Goal: Complete application form: Complete application form

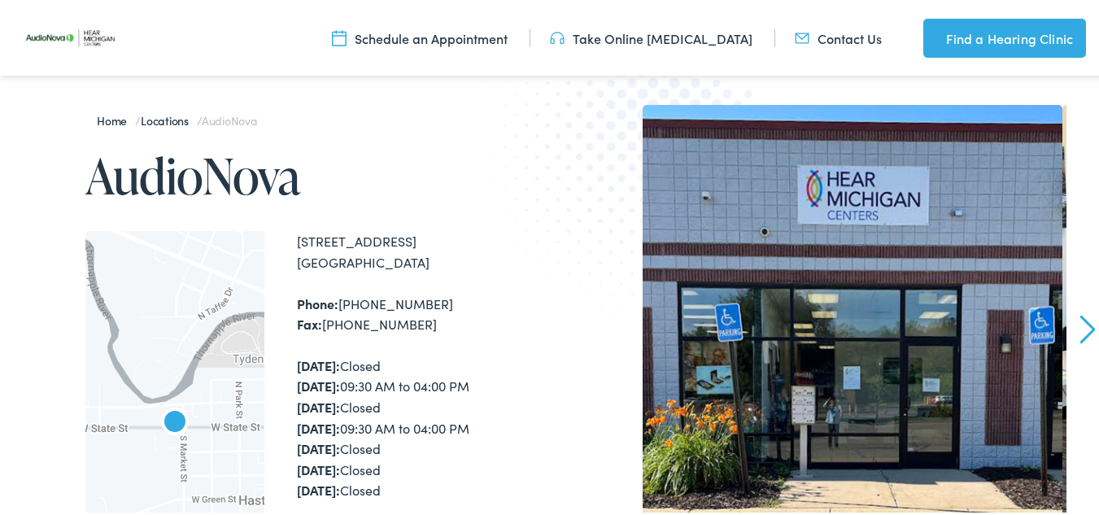
scroll to position [163, 0]
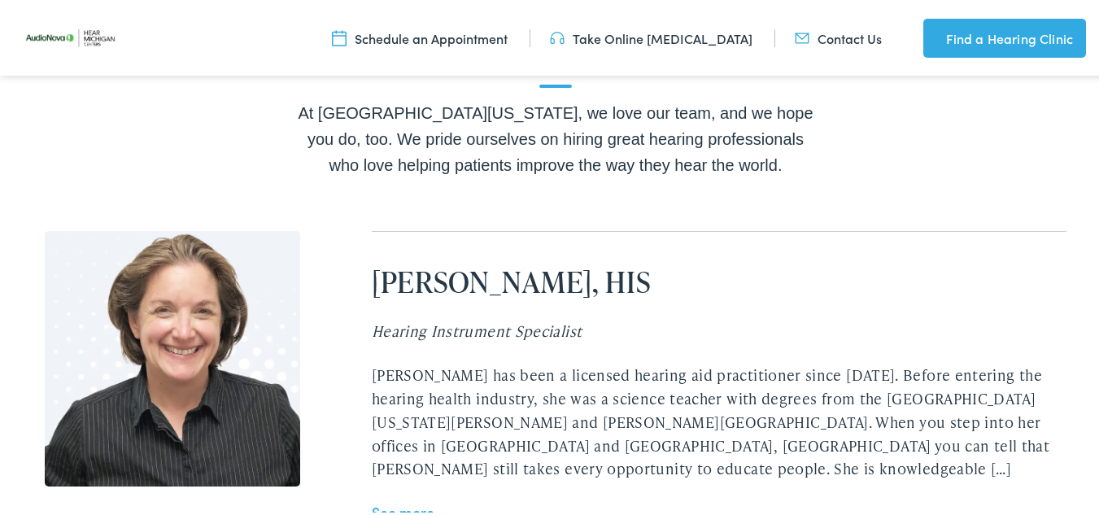
scroll to position [3342, 0]
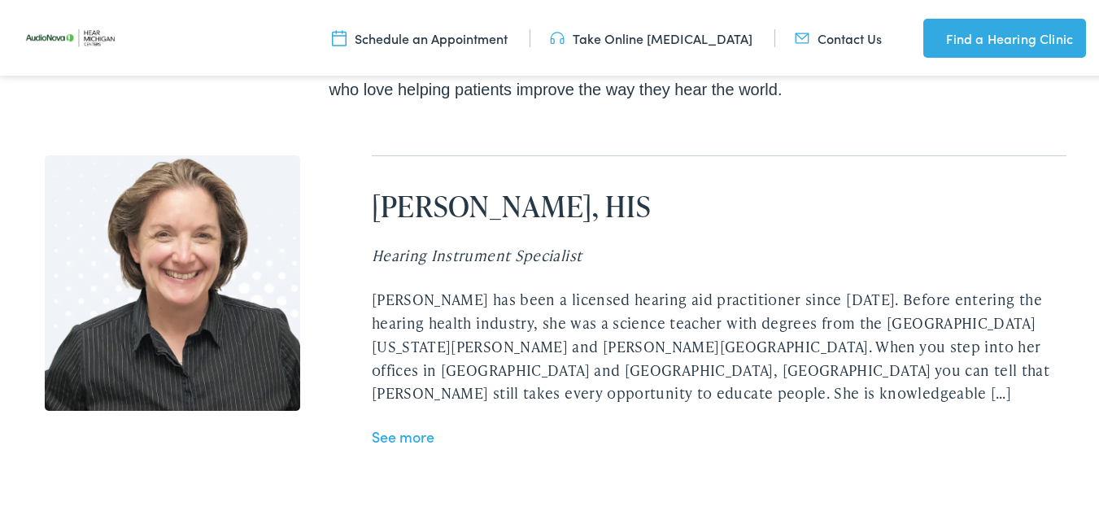
click at [404, 424] on link "See more" at bounding box center [403, 434] width 63 height 20
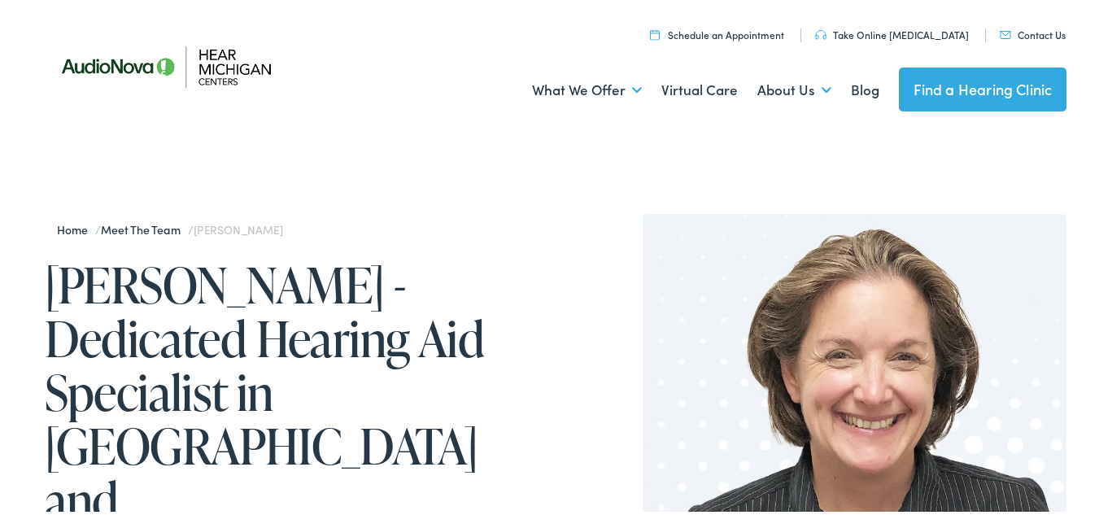
click at [1027, 28] on link "Contact Us" at bounding box center [1033, 32] width 66 height 14
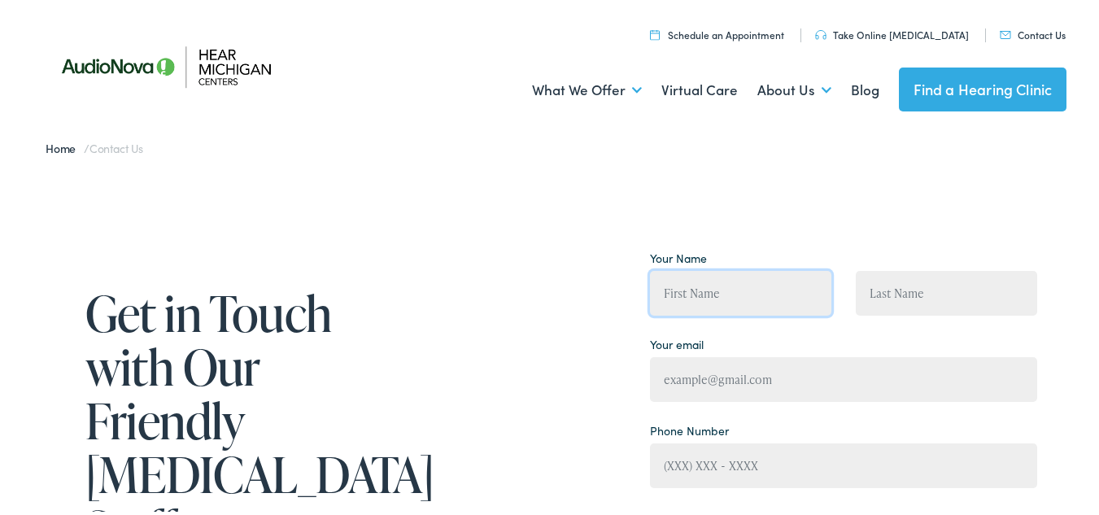
click at [708, 278] on input "Contact form" at bounding box center [740, 290] width 181 height 45
type input "[PERSON_NAME]"
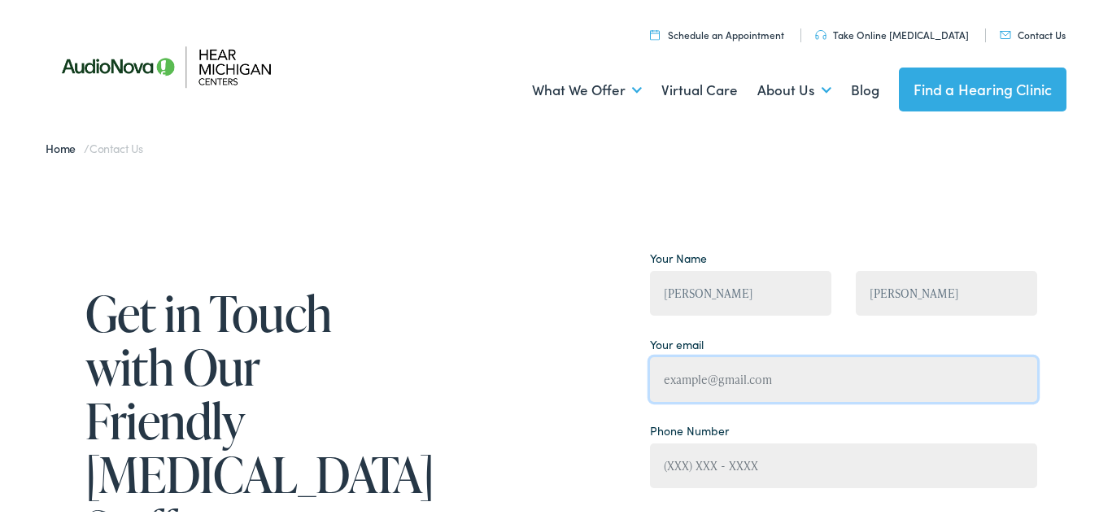
click at [701, 388] on input "Contact form" at bounding box center [843, 377] width 387 height 45
type input "[EMAIL_ADDRESS][DOMAIN_NAME]"
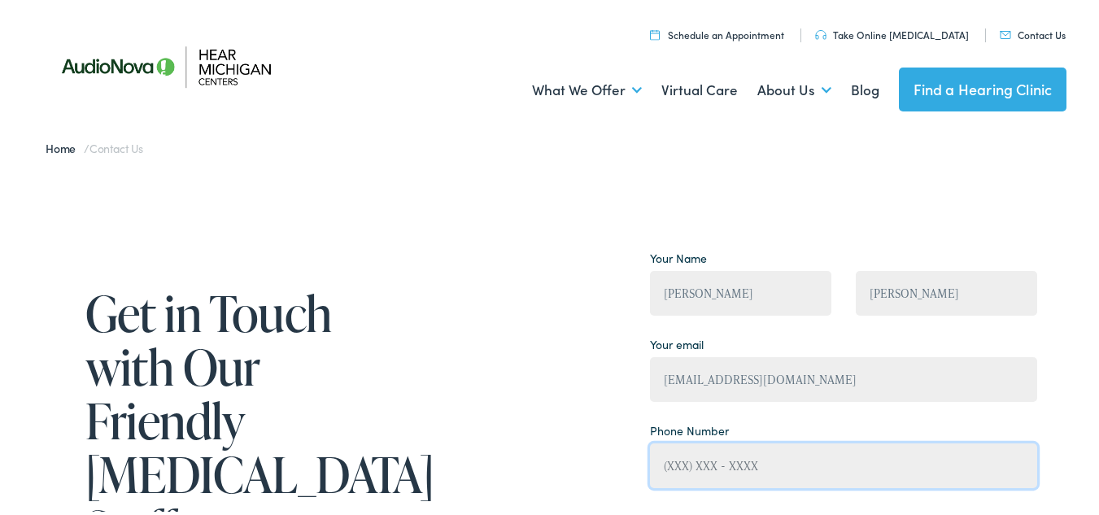
click at [691, 459] on input "Contact form" at bounding box center [843, 463] width 387 height 45
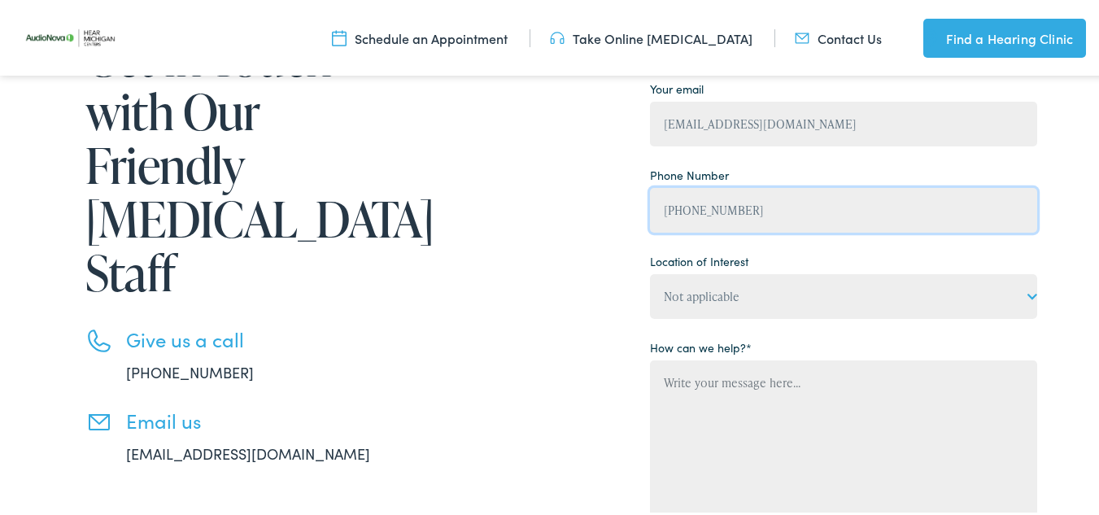
scroll to position [292, 0]
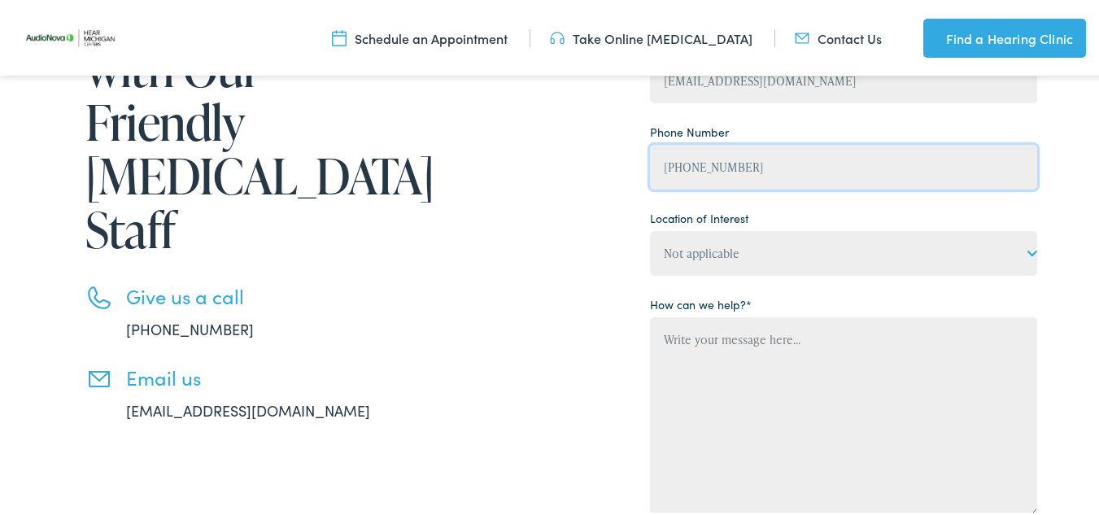
type input "[PHONE_NUMBER]"
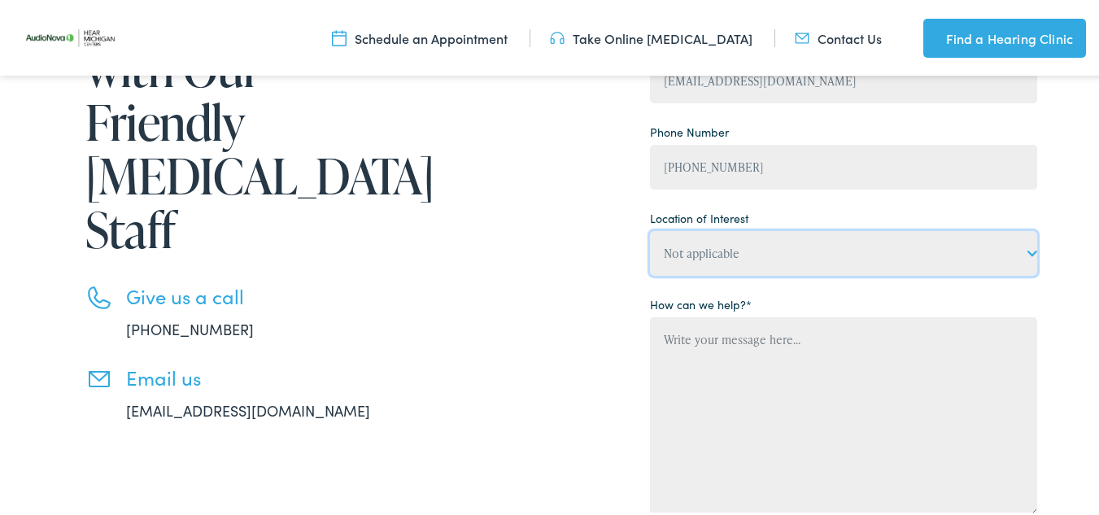
click at [1032, 246] on select "Not applicable Hear [US_STATE] Centers, [GEOGRAPHIC_DATA] Hear [US_STATE] Cente…" at bounding box center [843, 251] width 387 height 45
select select "Hear [US_STATE] Centers, [GEOGRAPHIC_DATA]"
click at [650, 229] on select "Not applicable Hear [US_STATE] Centers, [GEOGRAPHIC_DATA] Hear [US_STATE] Cente…" at bounding box center [843, 251] width 387 height 45
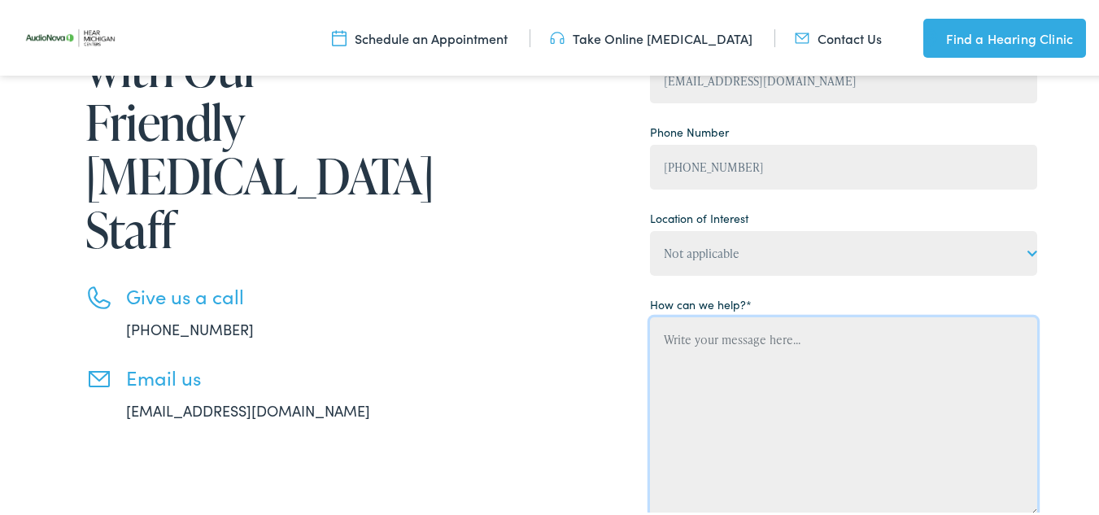
click at [665, 334] on textarea "Contact form" at bounding box center [843, 414] width 387 height 198
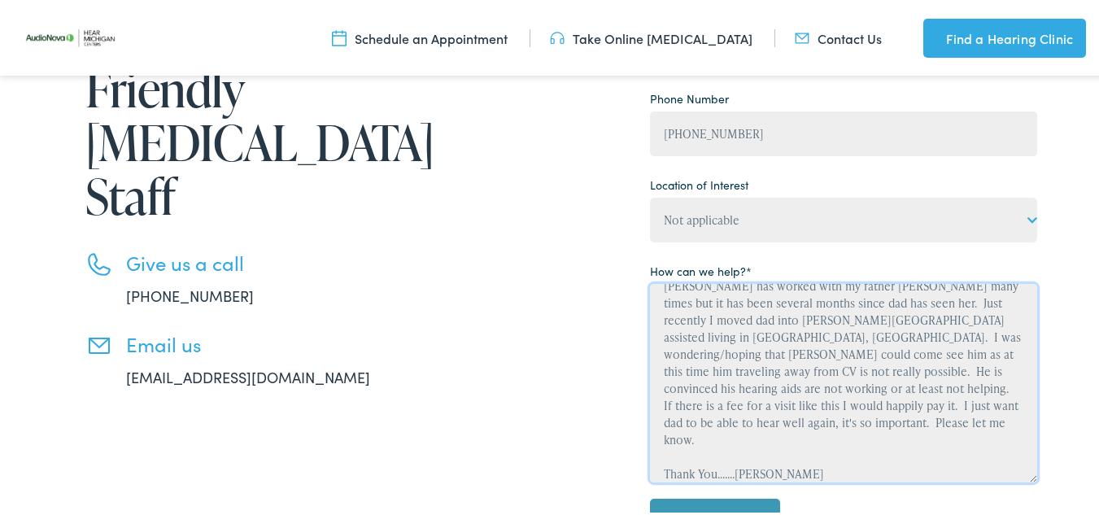
scroll to position [0, 0]
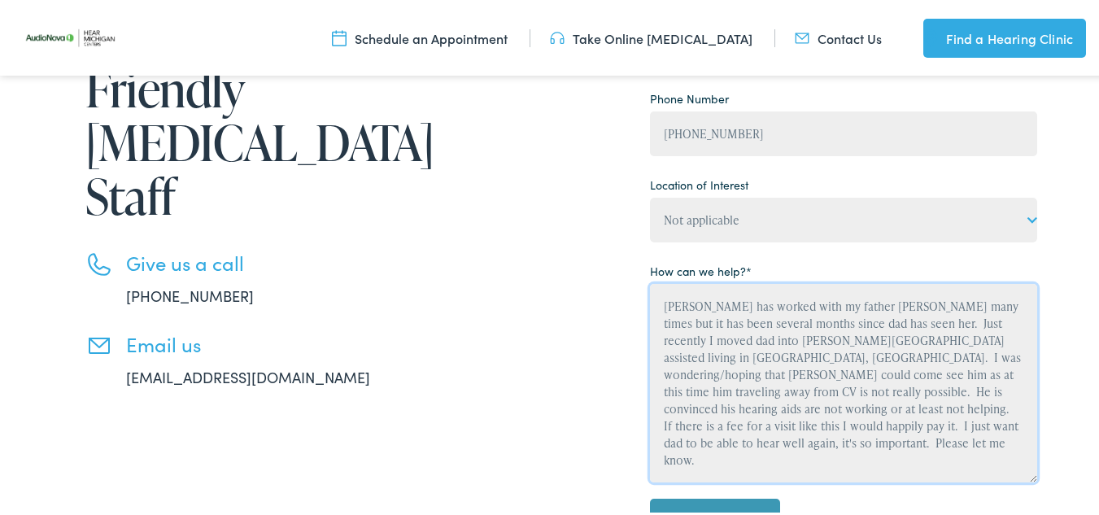
click at [910, 299] on textarea "[PERSON_NAME] has worked with my father [PERSON_NAME] many times but it has bee…" at bounding box center [843, 380] width 387 height 198
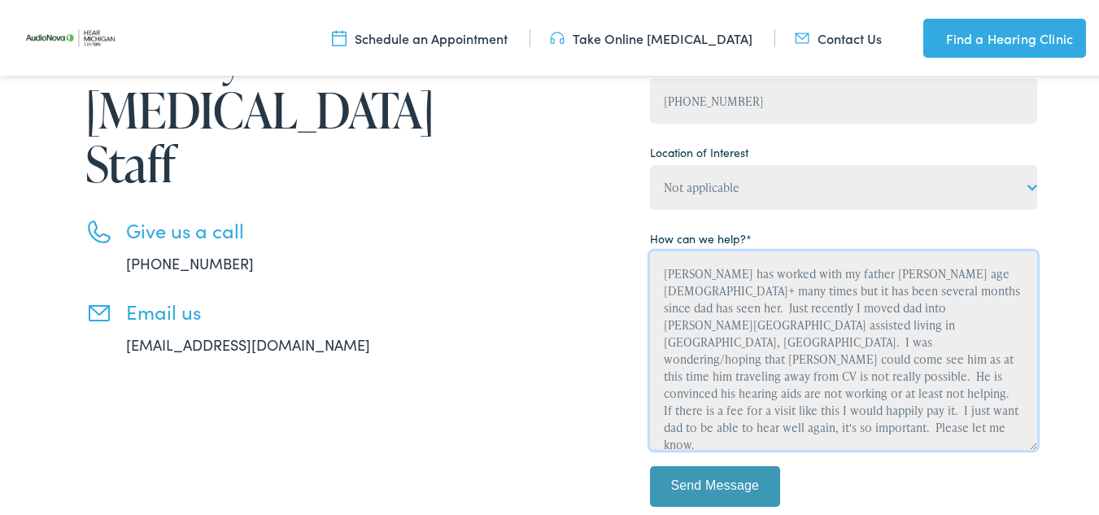
scroll to position [401, 0]
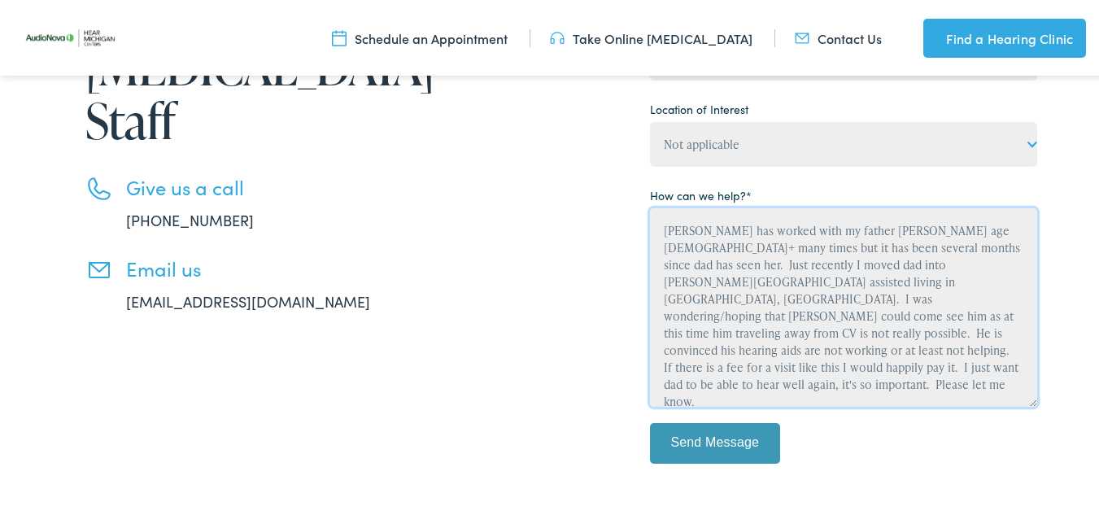
type textarea "[PERSON_NAME] has worked with my father [PERSON_NAME] age [DEMOGRAPHIC_DATA]+ m…"
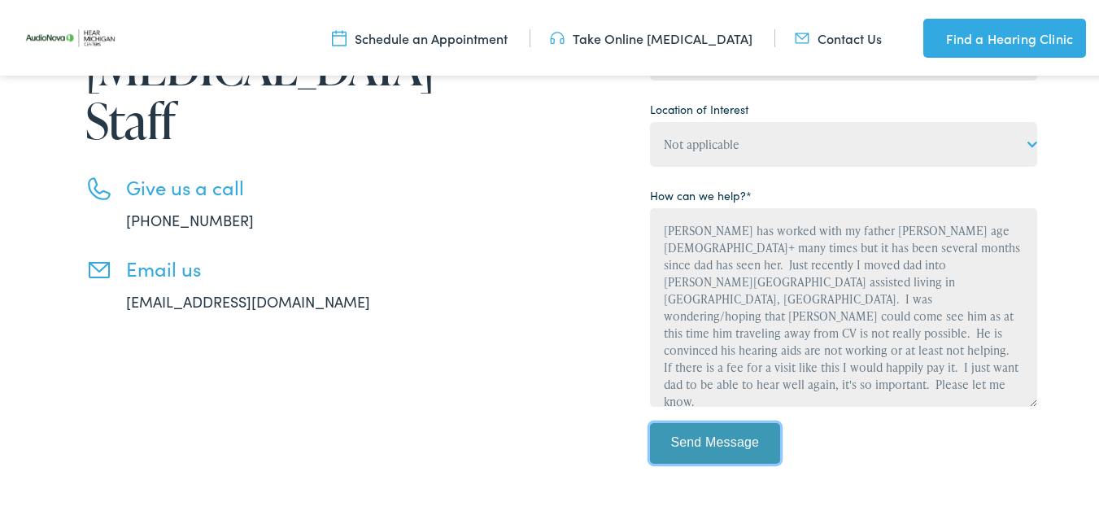
click at [724, 438] on input "Send Message" at bounding box center [715, 441] width 130 height 41
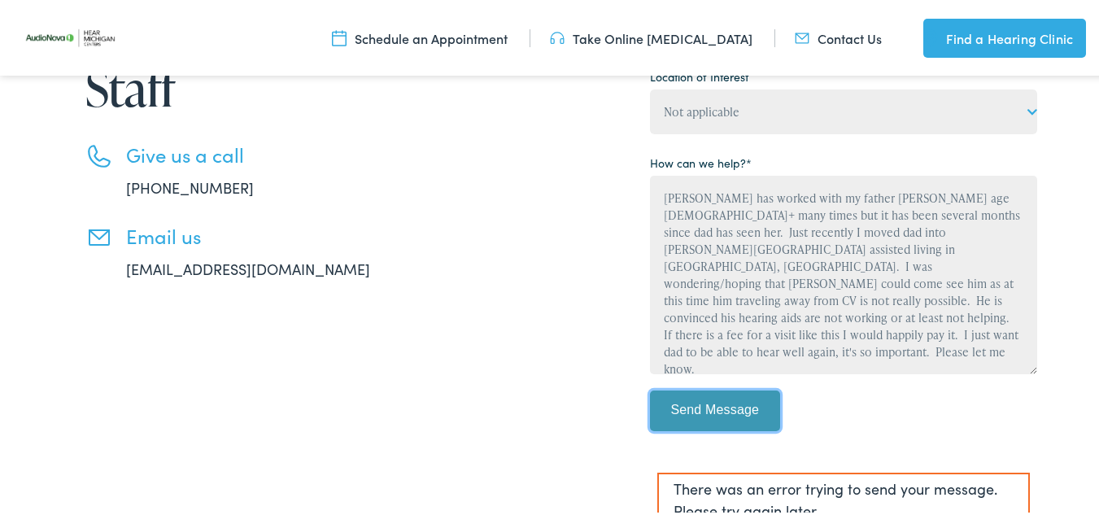
scroll to position [564, 0]
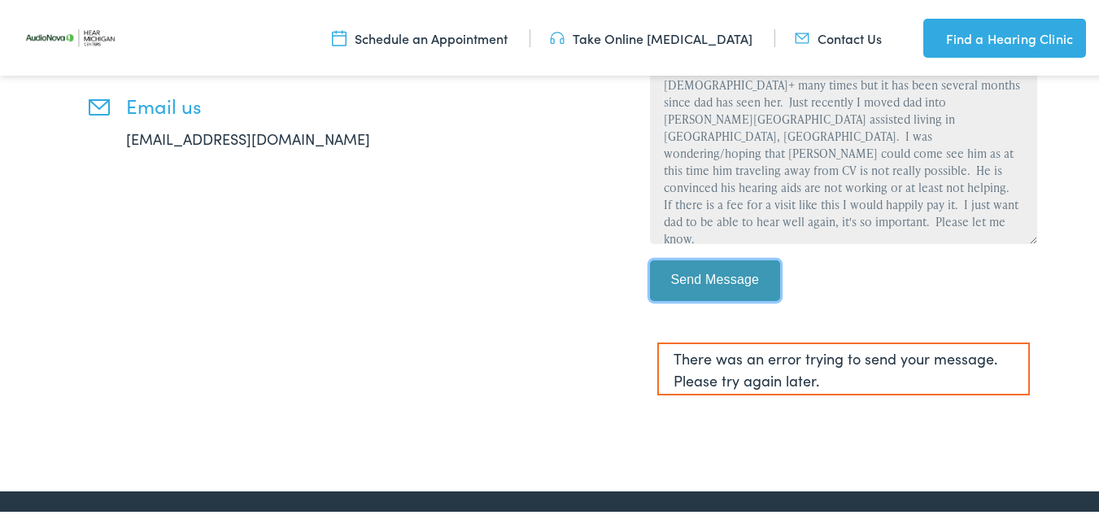
click at [724, 281] on input "Send Message" at bounding box center [715, 278] width 130 height 41
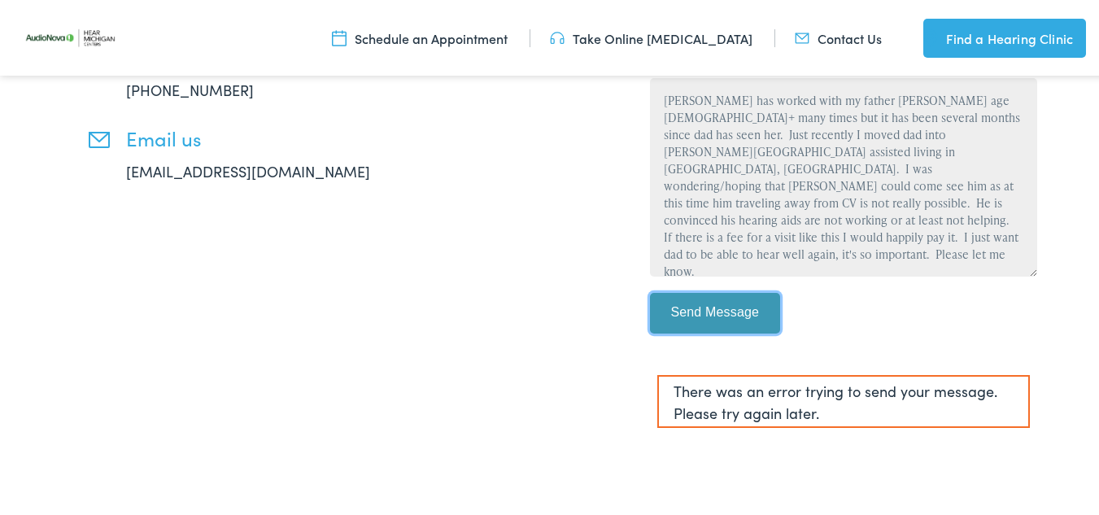
scroll to position [390, 0]
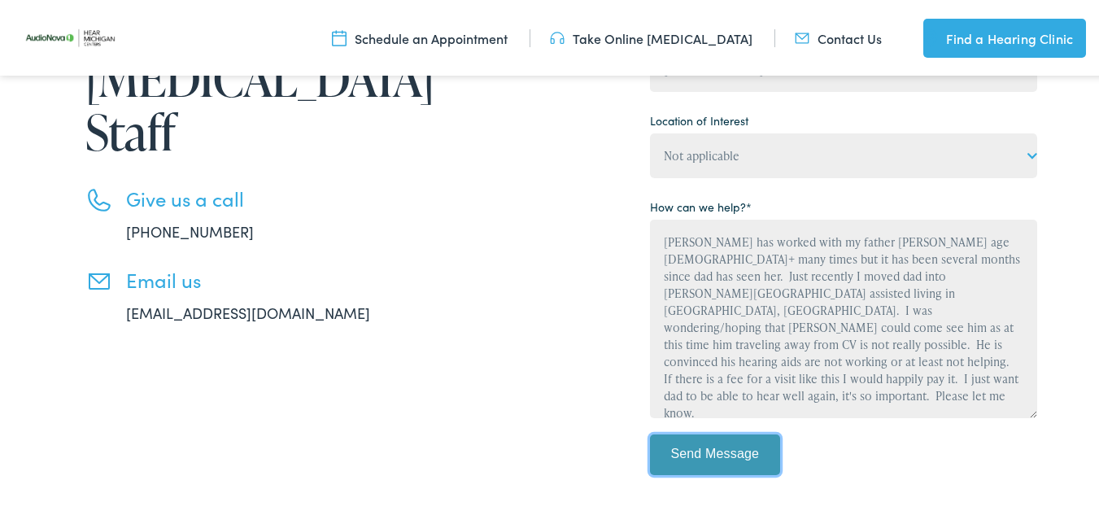
click at [691, 452] on input "Send Message" at bounding box center [715, 452] width 130 height 41
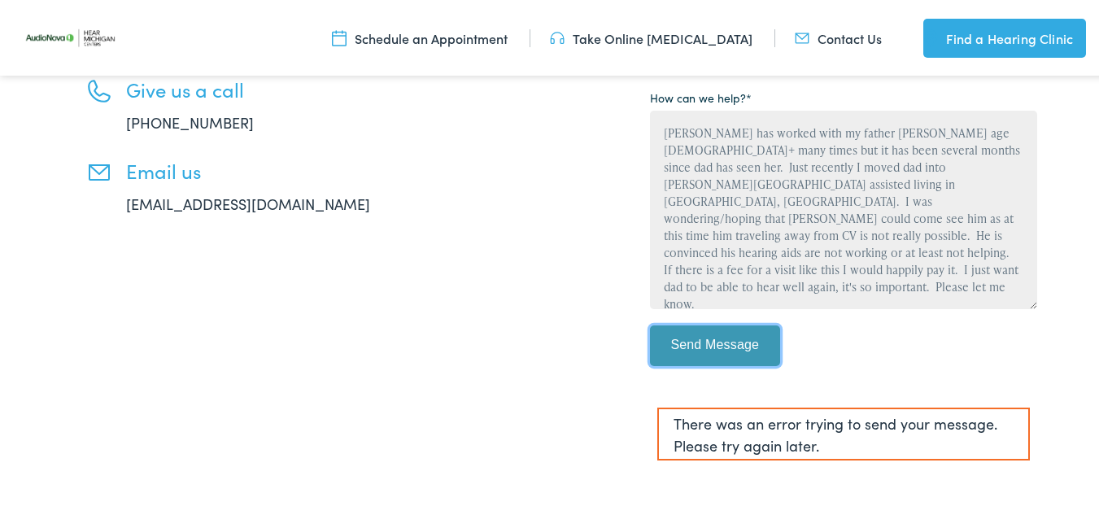
scroll to position [564, 0]
